Goal: Task Accomplishment & Management: Use online tool/utility

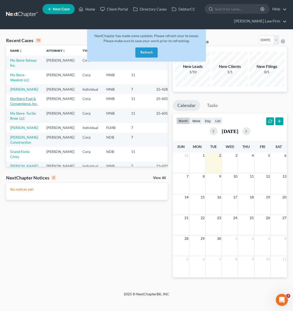
click at [18, 106] on link "Northern Fuel & Convenience, Inc." at bounding box center [24, 101] width 28 height 9
select select "7"
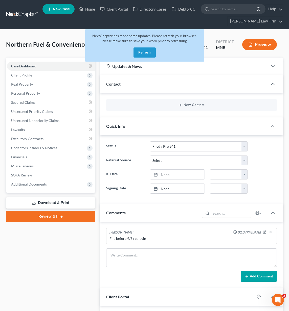
click at [148, 55] on button "Refresh" at bounding box center [144, 53] width 22 height 10
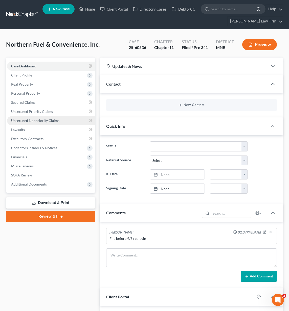
click at [42, 121] on span "Unsecured Nonpriority Claims" at bounding box center [35, 121] width 48 height 4
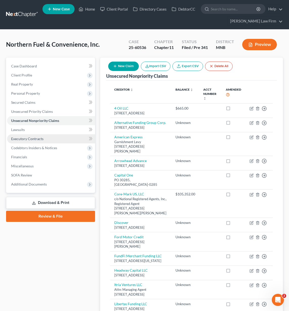
click at [44, 141] on link "Executory Contracts" at bounding box center [51, 138] width 88 height 9
